Goal: Check status

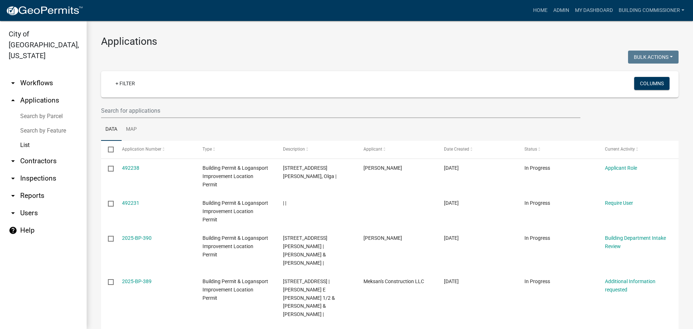
select select "3: 100"
click at [22, 138] on link "List" at bounding box center [43, 145] width 87 height 14
click at [123, 110] on input "text" at bounding box center [341, 110] width 480 height 15
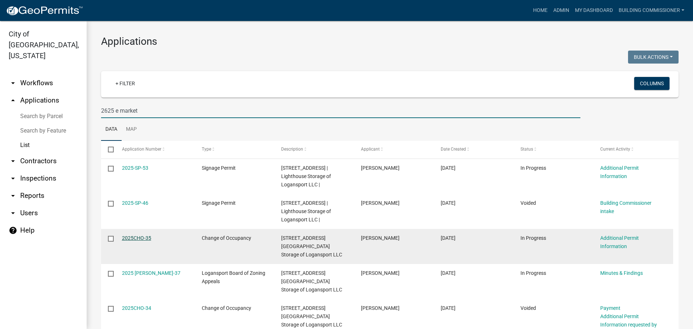
type input "2625 e market"
click at [134, 237] on link "2025CHO-35" at bounding box center [136, 238] width 29 height 6
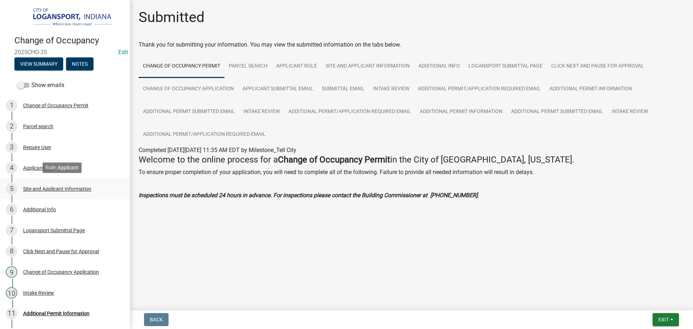
click at [44, 187] on div "Site and Applicant Information" at bounding box center [57, 188] width 68 height 5
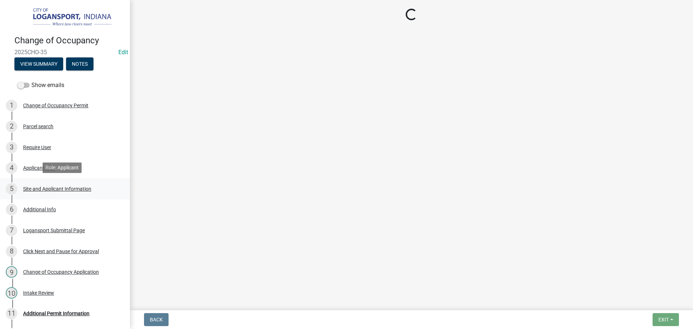
select select "418b8848-4d60-4951-8e78-d19a514e3fa7"
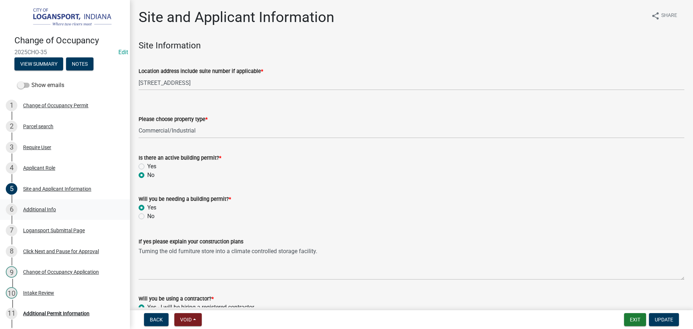
click at [41, 208] on div "Additional Info" at bounding box center [39, 209] width 33 height 5
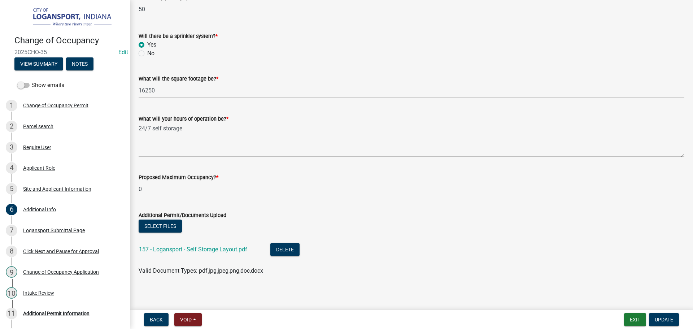
scroll to position [600, 0]
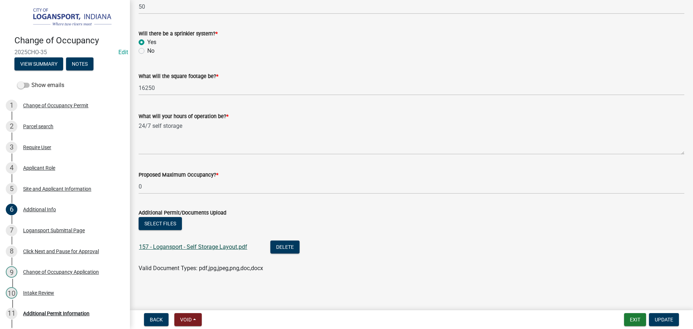
click at [197, 247] on link "157 - Logansport - Self Storage Layout.pdf" at bounding box center [193, 246] width 108 height 7
